Goal: Task Accomplishment & Management: Use online tool/utility

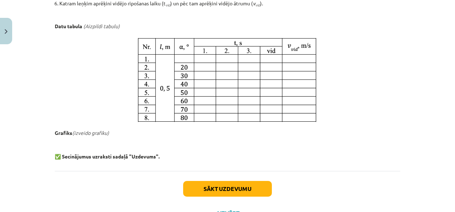
scroll to position [455, 0]
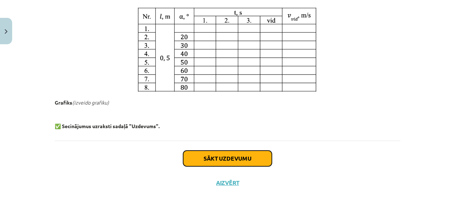
click at [218, 161] on button "Sākt uzdevumu" at bounding box center [227, 159] width 89 height 16
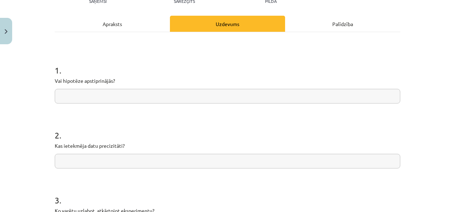
scroll to position [54, 0]
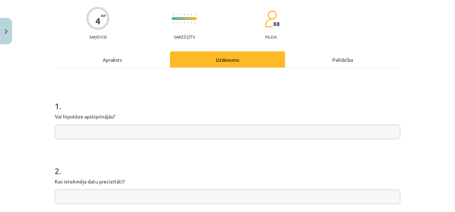
click at [102, 130] on input "text" at bounding box center [227, 132] width 345 height 15
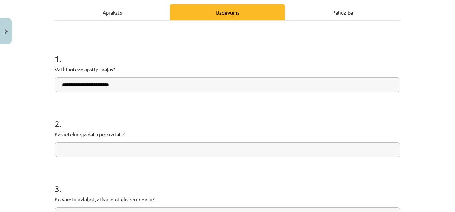
scroll to position [125, 0]
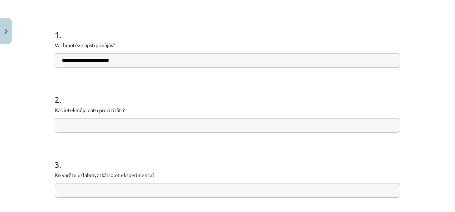
type input "**********"
click at [110, 122] on input "text" at bounding box center [227, 125] width 345 height 15
type input "*"
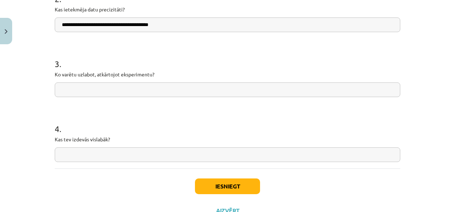
scroll to position [232, 0]
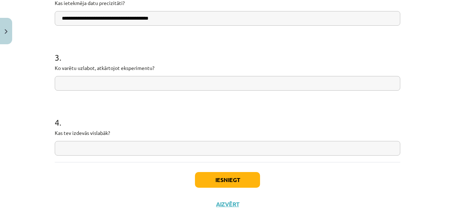
type input "**********"
click at [119, 83] on input "text" at bounding box center [227, 83] width 345 height 15
type input "*"
type input "**********"
drag, startPoint x: 50, startPoint y: 142, endPoint x: 53, endPoint y: 145, distance: 4.4
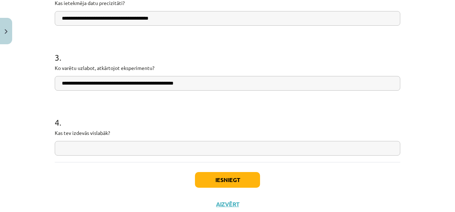
click at [52, 143] on div "**********" at bounding box center [227, 15] width 354 height 401
click at [56, 146] on input "text" at bounding box center [227, 148] width 345 height 15
type input "**********"
click at [217, 190] on div "Iesniegt Aizvērt" at bounding box center [227, 187] width 345 height 50
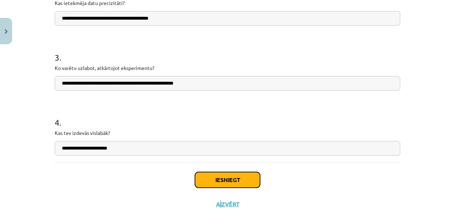
drag, startPoint x: 217, startPoint y: 190, endPoint x: 218, endPoint y: 185, distance: 5.0
click at [218, 185] on button "Iesniegt" at bounding box center [227, 180] width 65 height 16
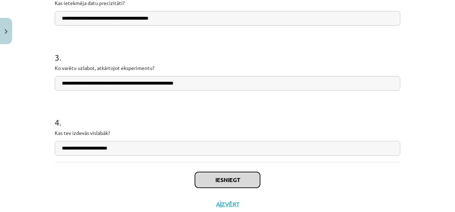
drag, startPoint x: 216, startPoint y: 184, endPoint x: 170, endPoint y: 158, distance: 52.0
click at [193, 172] on div "Iesniegt Aizvērt" at bounding box center [227, 187] width 345 height 50
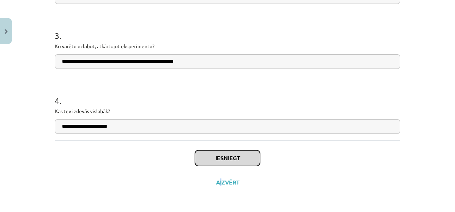
scroll to position [254, 0]
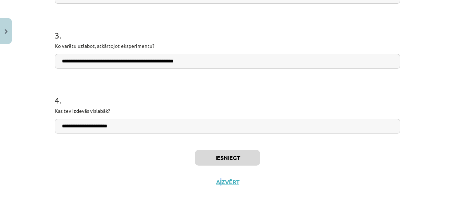
click at [55, 169] on div "Iesniegt Aizvērt" at bounding box center [227, 165] width 345 height 50
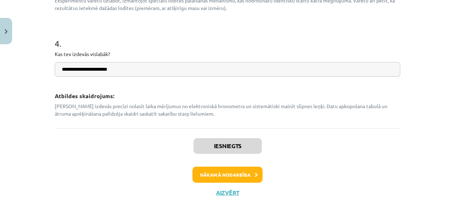
scroll to position [437, 0]
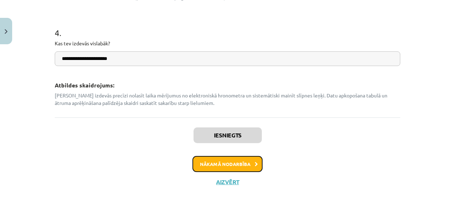
click at [233, 167] on button "Nākamā nodarbība" at bounding box center [227, 164] width 70 height 16
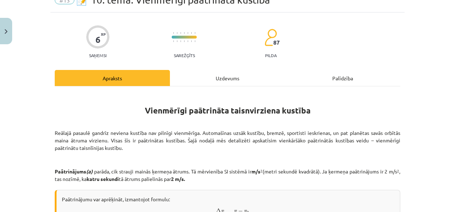
scroll to position [18, 0]
